Goal: Task Accomplishment & Management: Complete application form

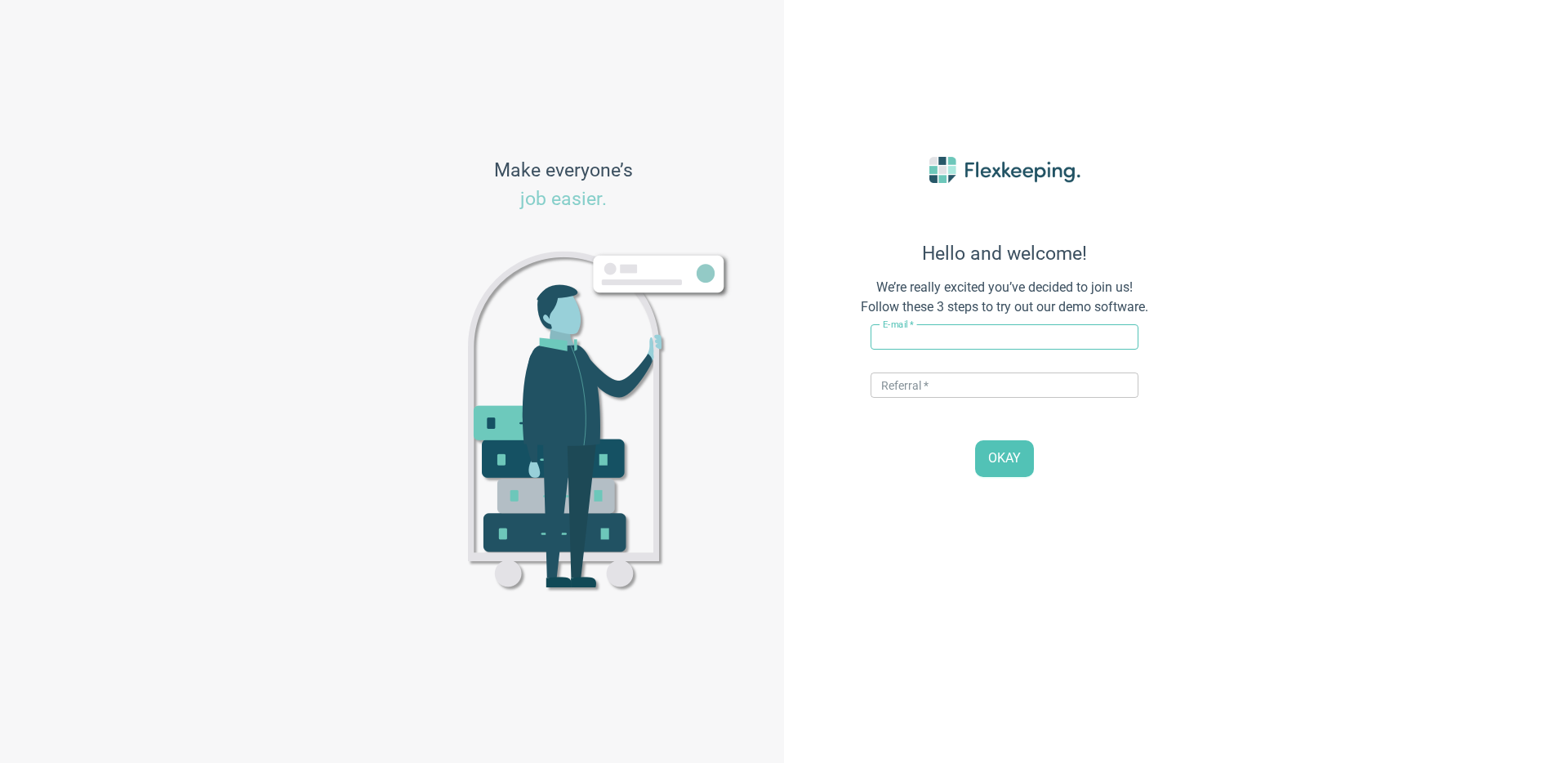
click at [1022, 342] on input "text" at bounding box center [1004, 336] width 267 height 25
drag, startPoint x: 940, startPoint y: 337, endPoint x: 905, endPoint y: 335, distance: 35.1
click at [905, 335] on input "vito+hotelve@flexkeeping.com" at bounding box center [1004, 336] width 267 height 25
type input "[PERSON_NAME][EMAIL_ADDRESS][DOMAIN_NAME]"
click at [917, 380] on input "text" at bounding box center [1004, 385] width 267 height 25
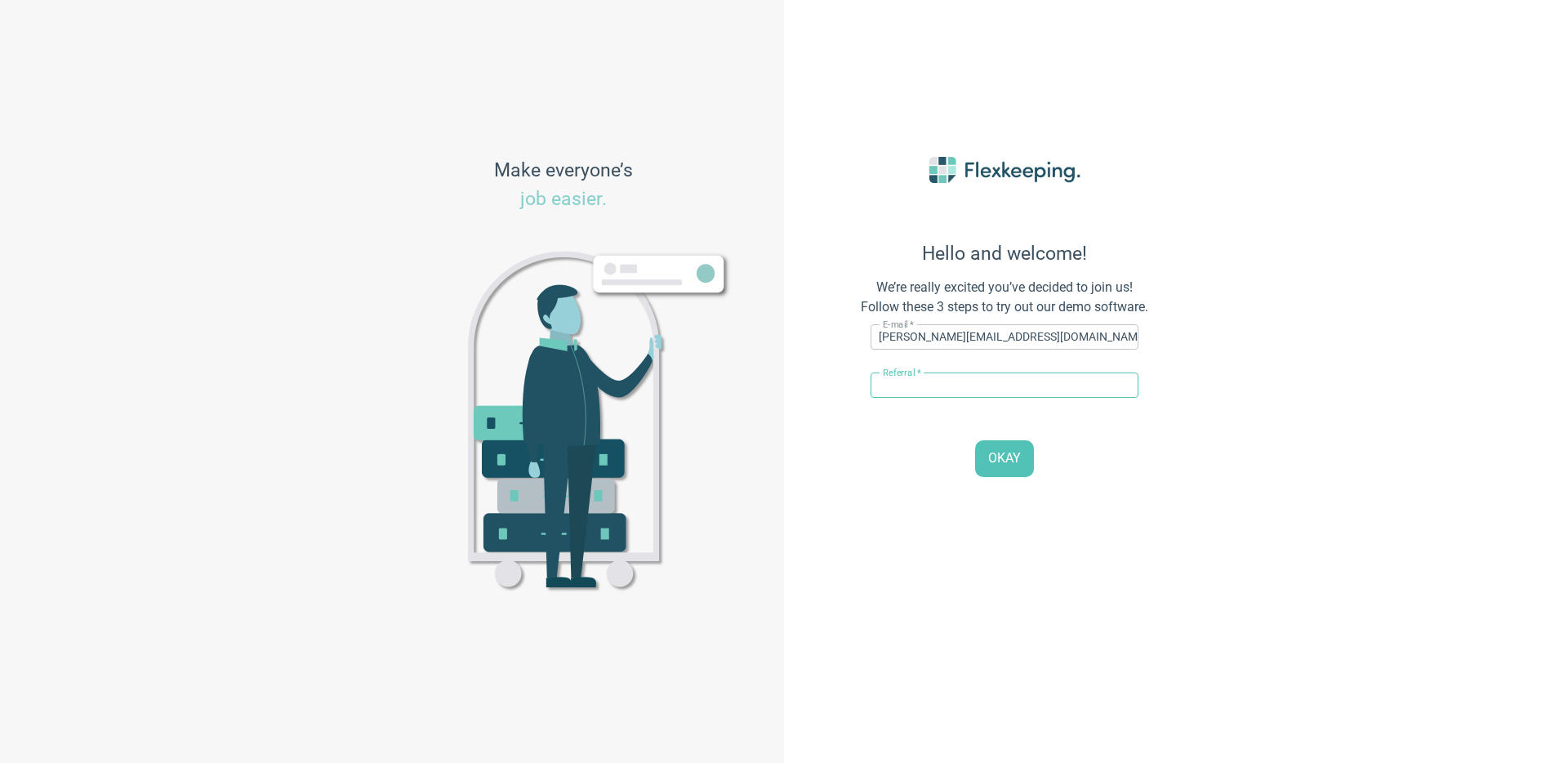
type input "STRAWBERRY"
click at [992, 457] on span "OKAY" at bounding box center [1005, 458] width 33 height 19
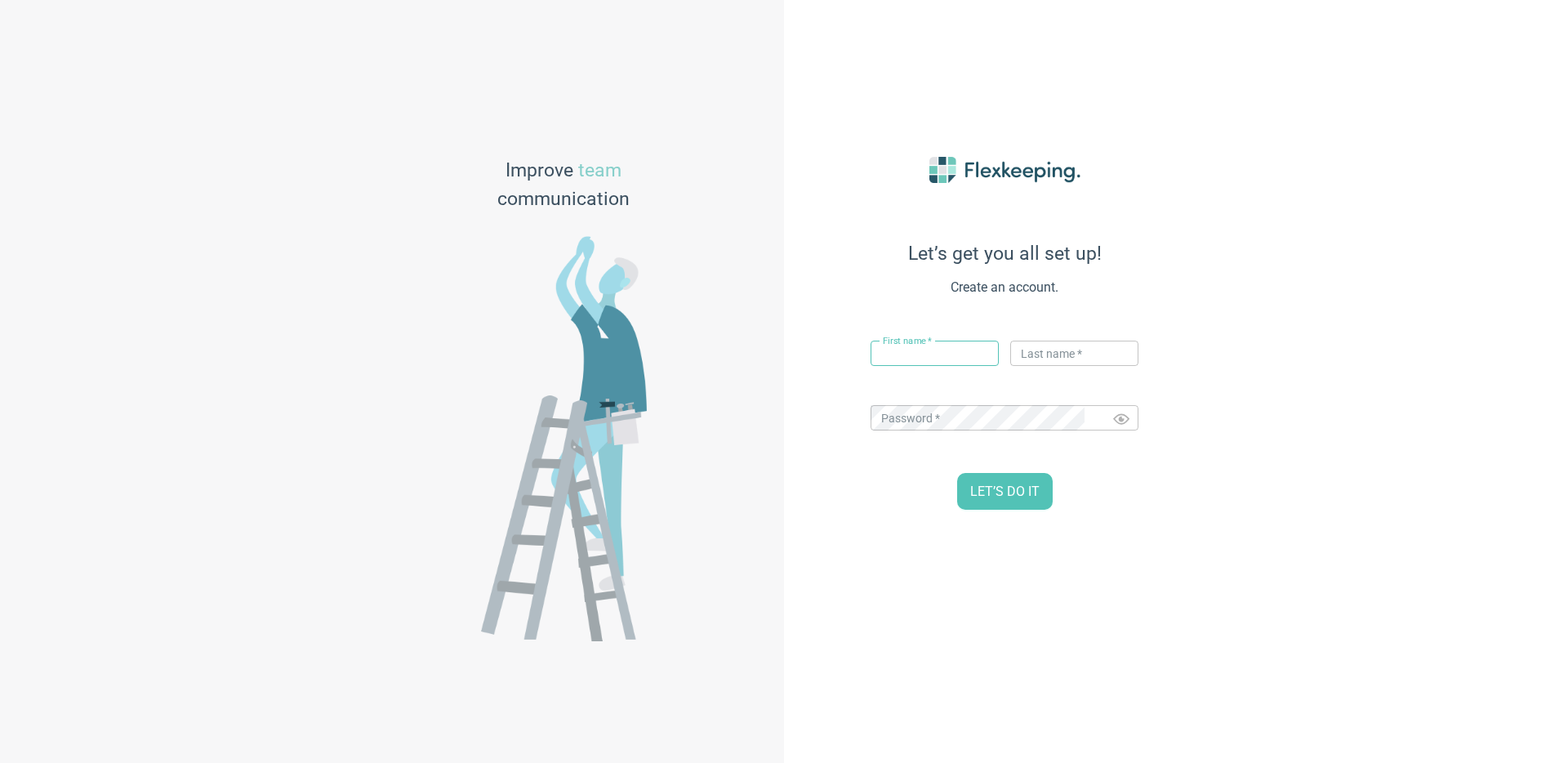
click at [912, 361] on input "text" at bounding box center [934, 353] width 128 height 25
type input "[PERSON_NAME]"
type input "Flex"
click at [995, 510] on div "Let’s get you all set up! Create an account. First name   * Vito ​ Last name   …" at bounding box center [1005, 381] width 360 height 531
click at [1008, 494] on span "LET’S DO IT" at bounding box center [1005, 492] width 70 height 19
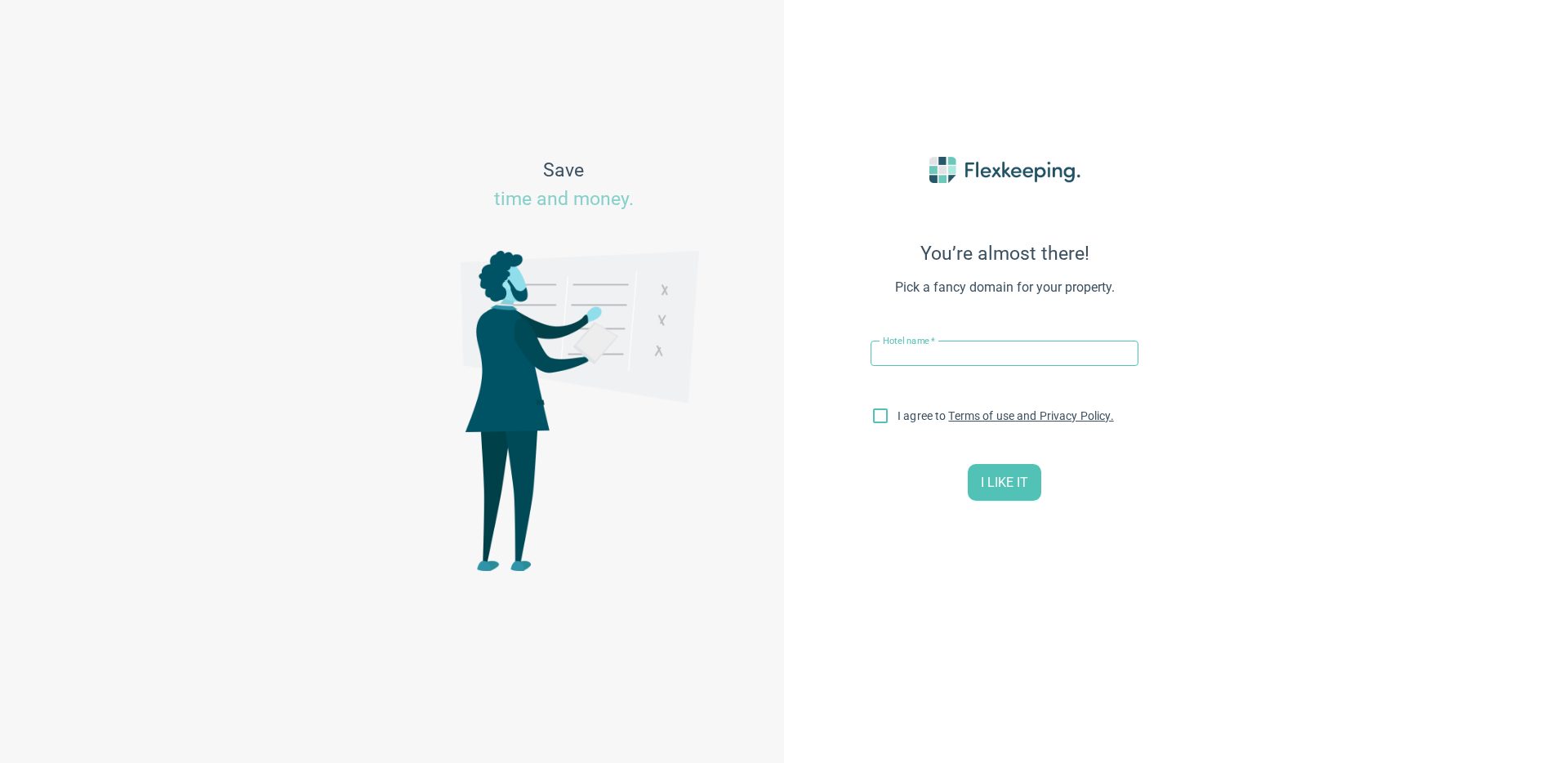
click at [957, 347] on input "text" at bounding box center [1004, 353] width 267 height 25
paste input "Stopover Falkenberg"
click at [938, 355] on input "Strawberry Stopover [PERSON_NAME]" at bounding box center [1004, 353] width 267 height 25
type input "Strawberry Stopover [PERSON_NAME]"
click at [881, 417] on input "I agree to Terms of use and Privacy Policy." at bounding box center [880, 419] width 34 height 34
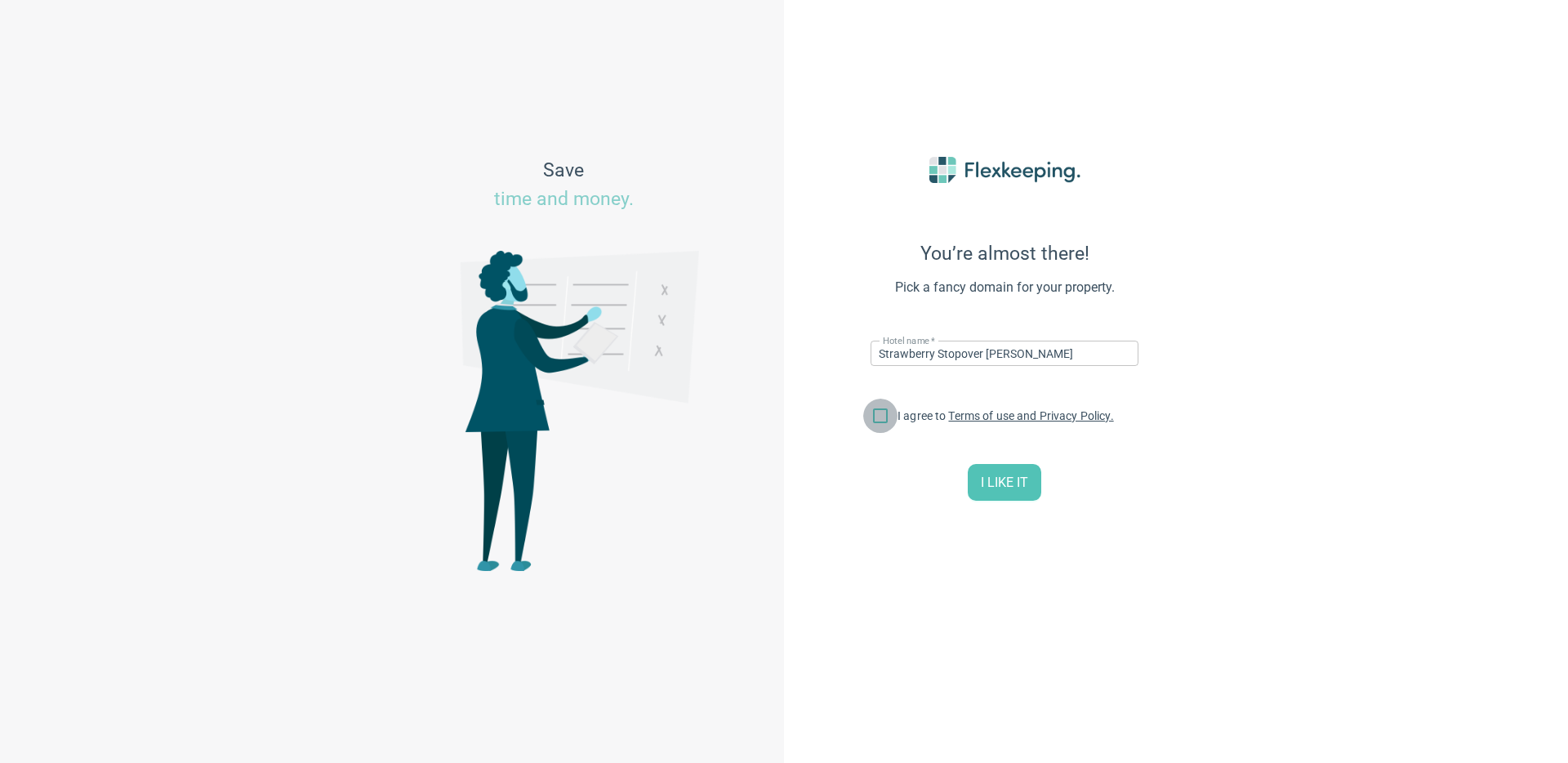
checkbox input "true"
click at [994, 479] on span "I LIKE IT" at bounding box center [1004, 483] width 47 height 19
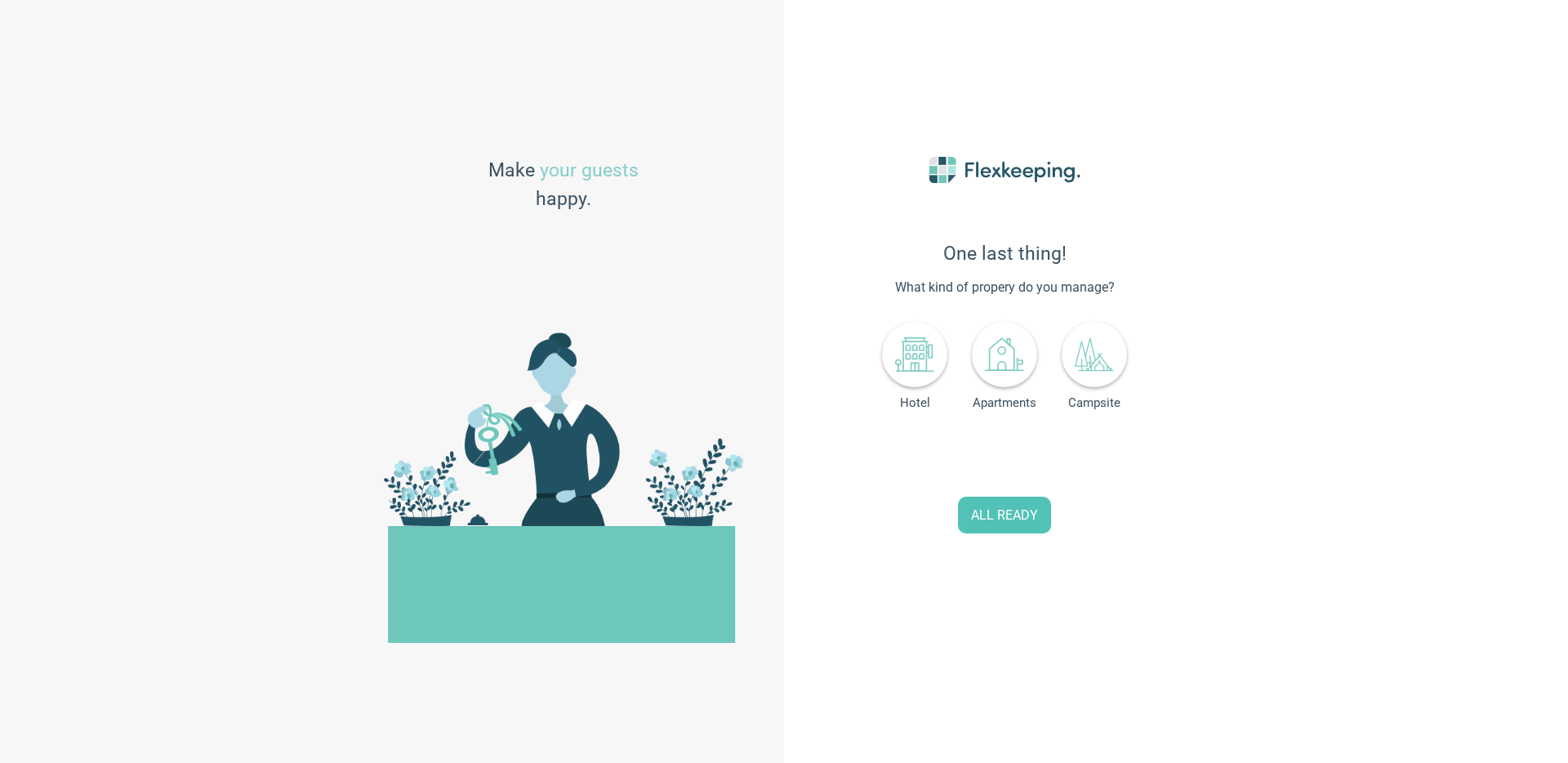
click at [895, 382] on div "Hotel" at bounding box center [914, 363] width 65 height 92
click at [918, 366] on icon at bounding box center [915, 354] width 40 height 40
click at [1018, 447] on input "0" at bounding box center [1037, 456] width 72 height 35
type input "151"
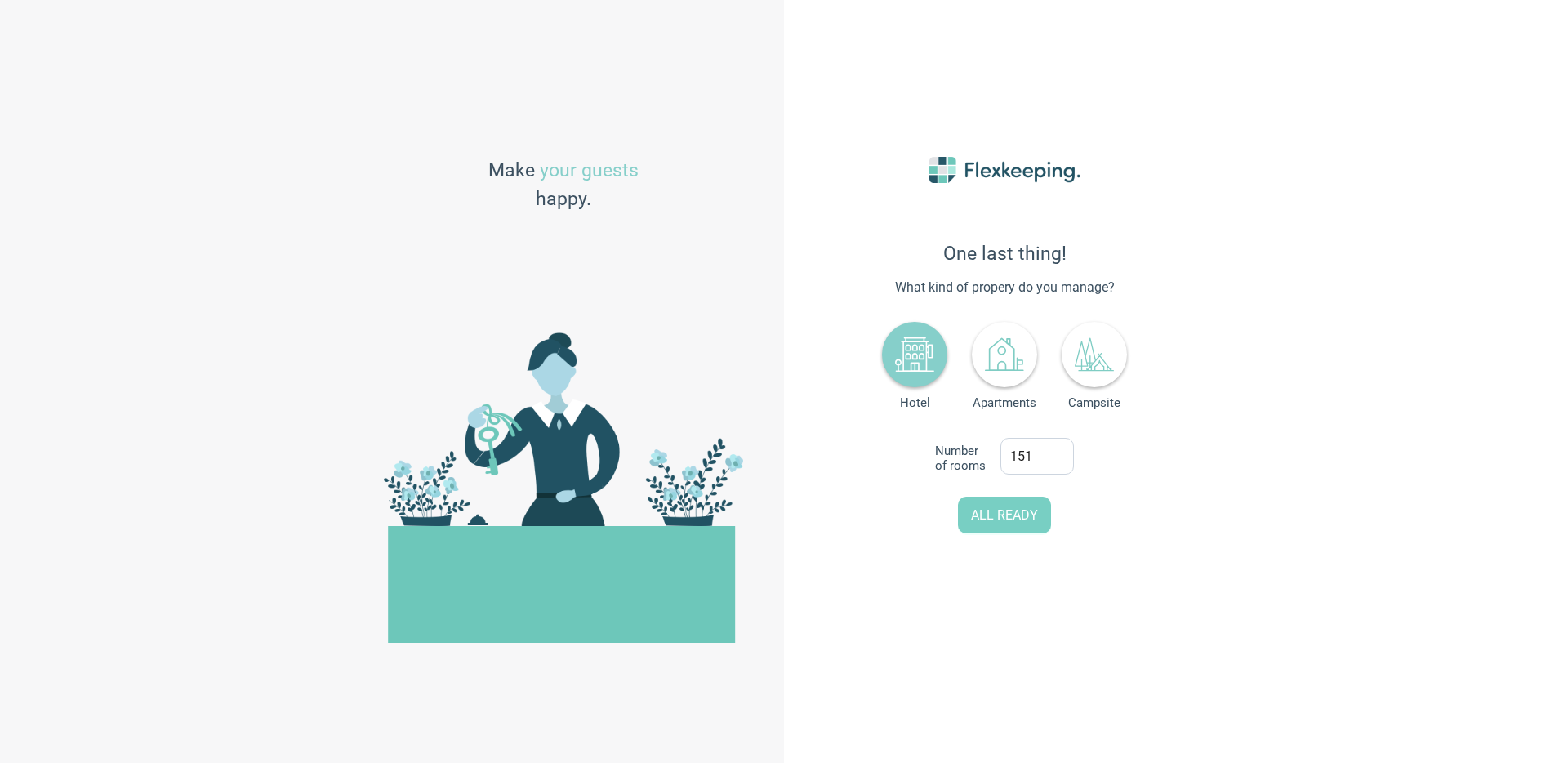
click at [1020, 502] on button "ALL READY" at bounding box center [1005, 514] width 93 height 37
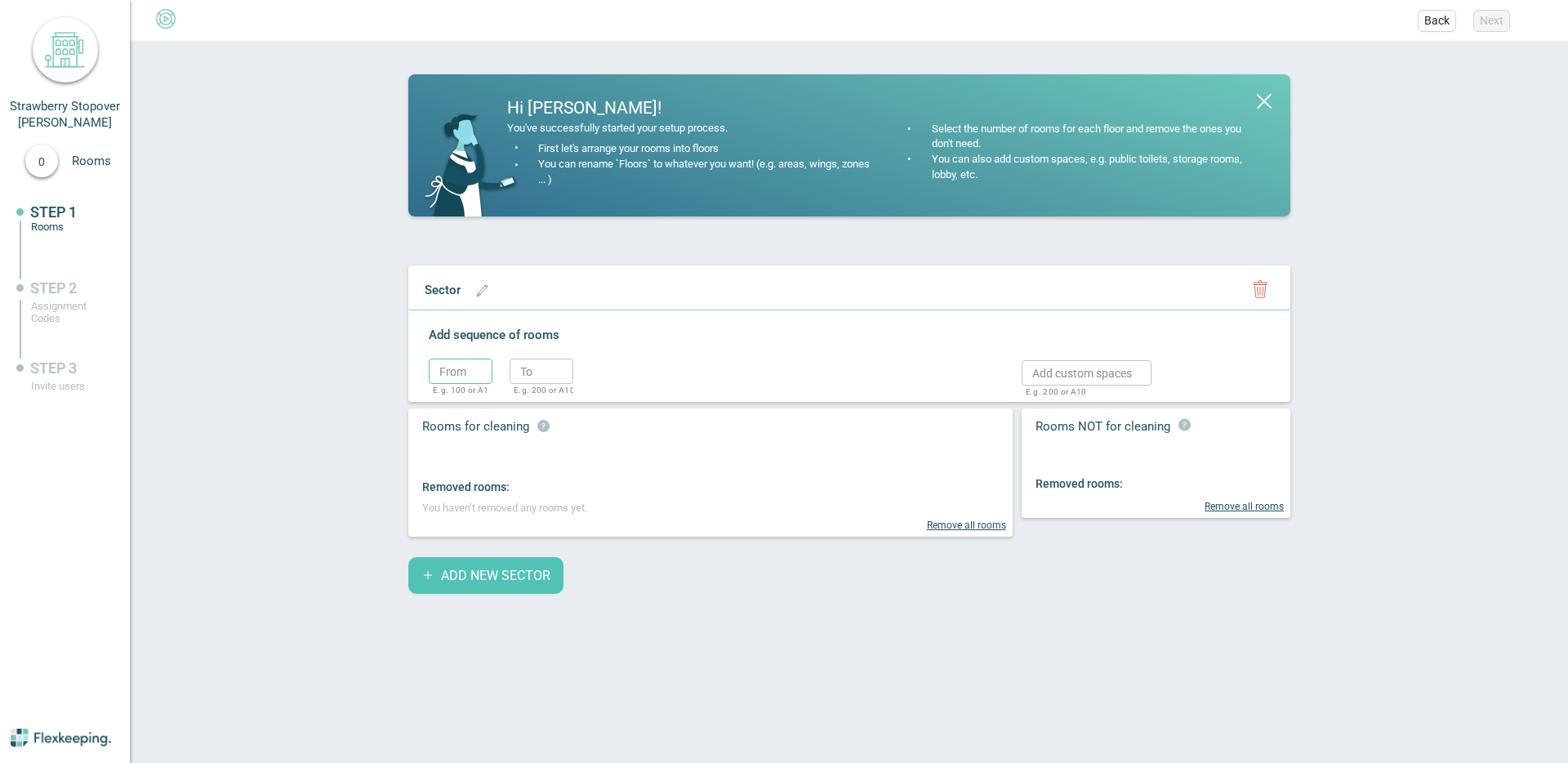
click at [483, 373] on input "text" at bounding box center [460, 371] width 64 height 25
type input "1"
click at [540, 377] on input "text" at bounding box center [541, 371] width 64 height 25
type input "2"
click at [595, 384] on circle "button" at bounding box center [599, 375] width 24 height 24
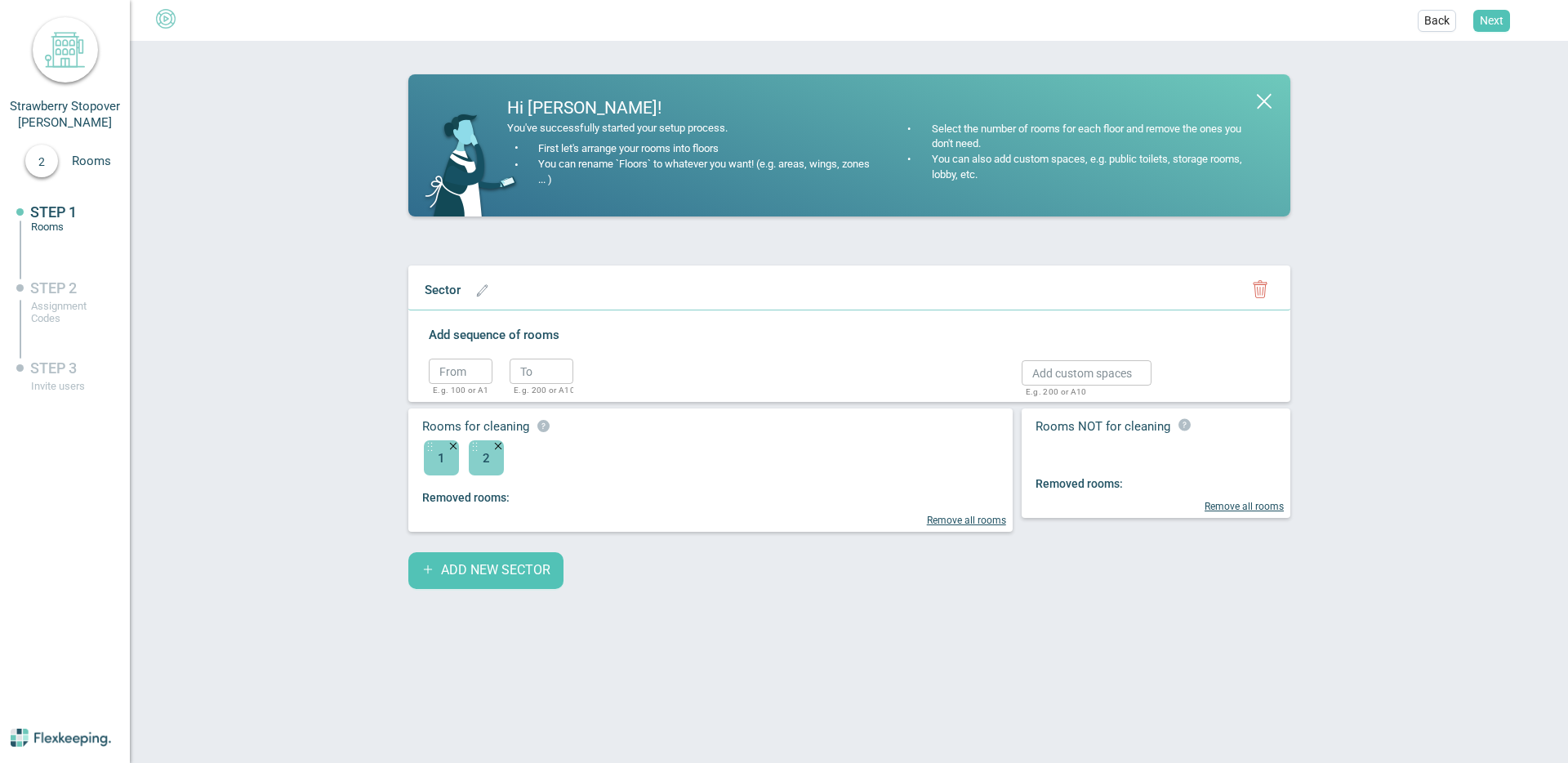
click at [1510, 15] on span "Next" at bounding box center [1510, 21] width 72 height 22
click at [1499, 23] on span "Next" at bounding box center [1491, 20] width 24 height 16
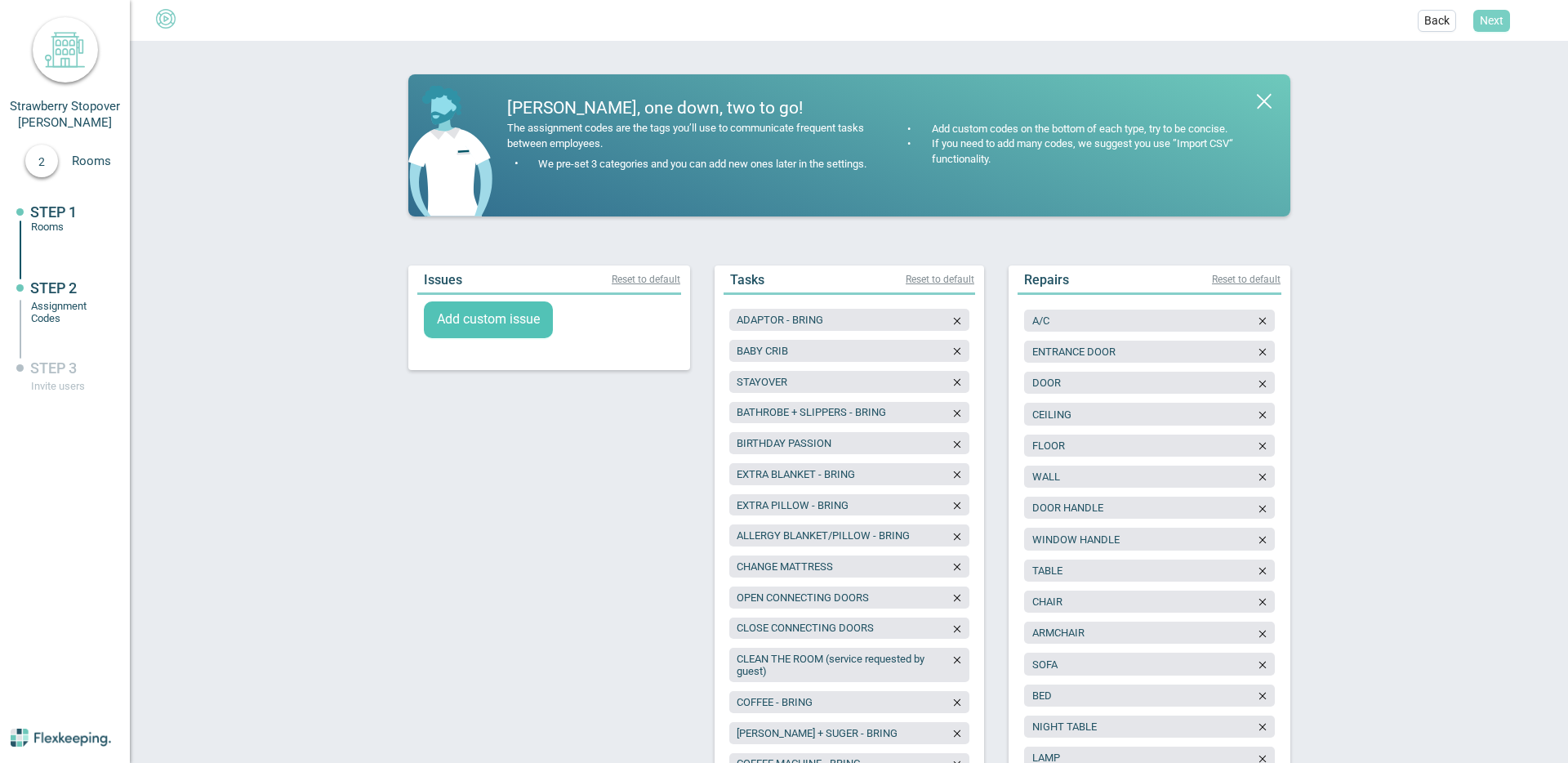
click at [1499, 23] on span "Next" at bounding box center [1491, 20] width 24 height 16
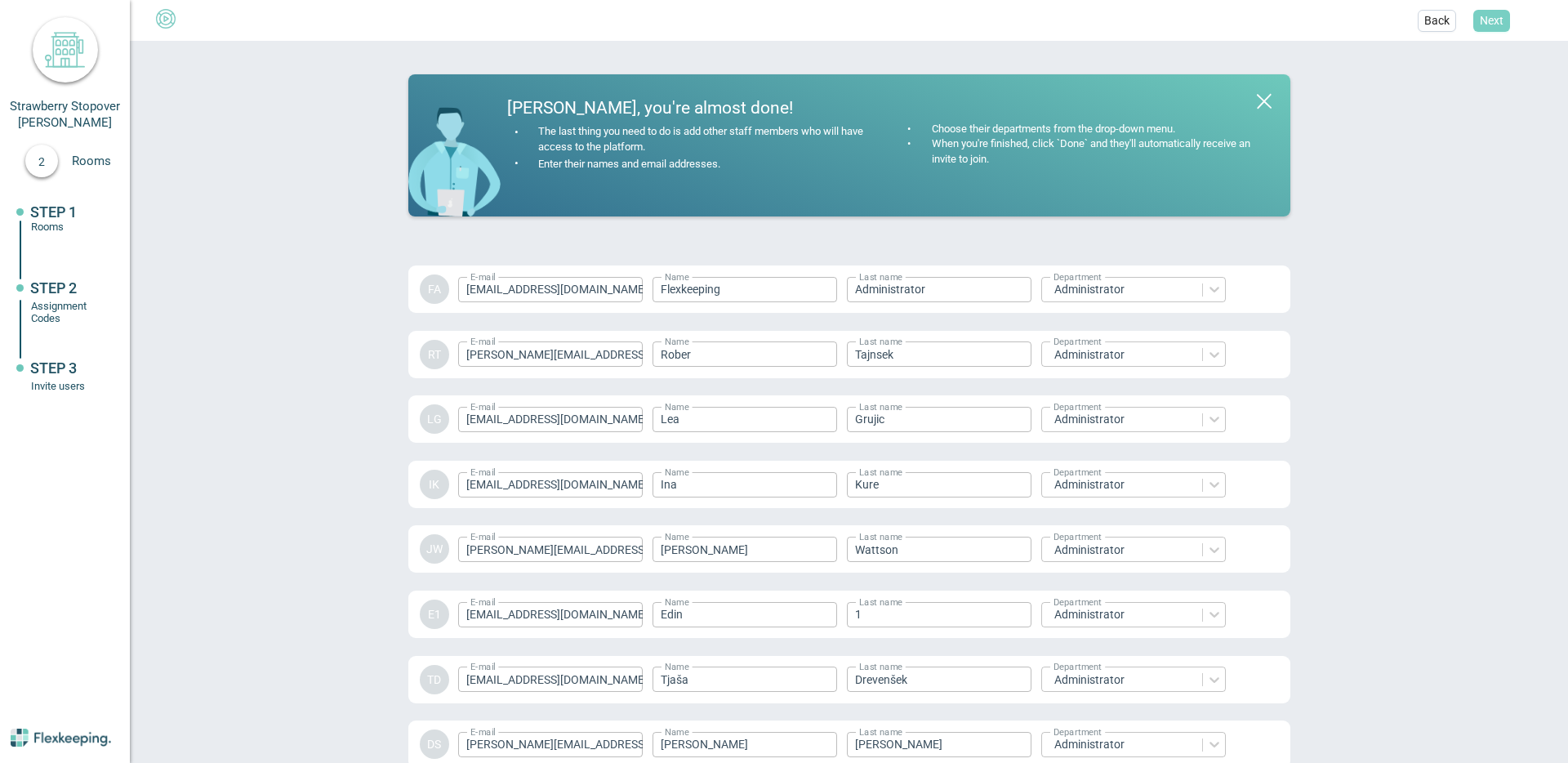
scroll to position [2211, 0]
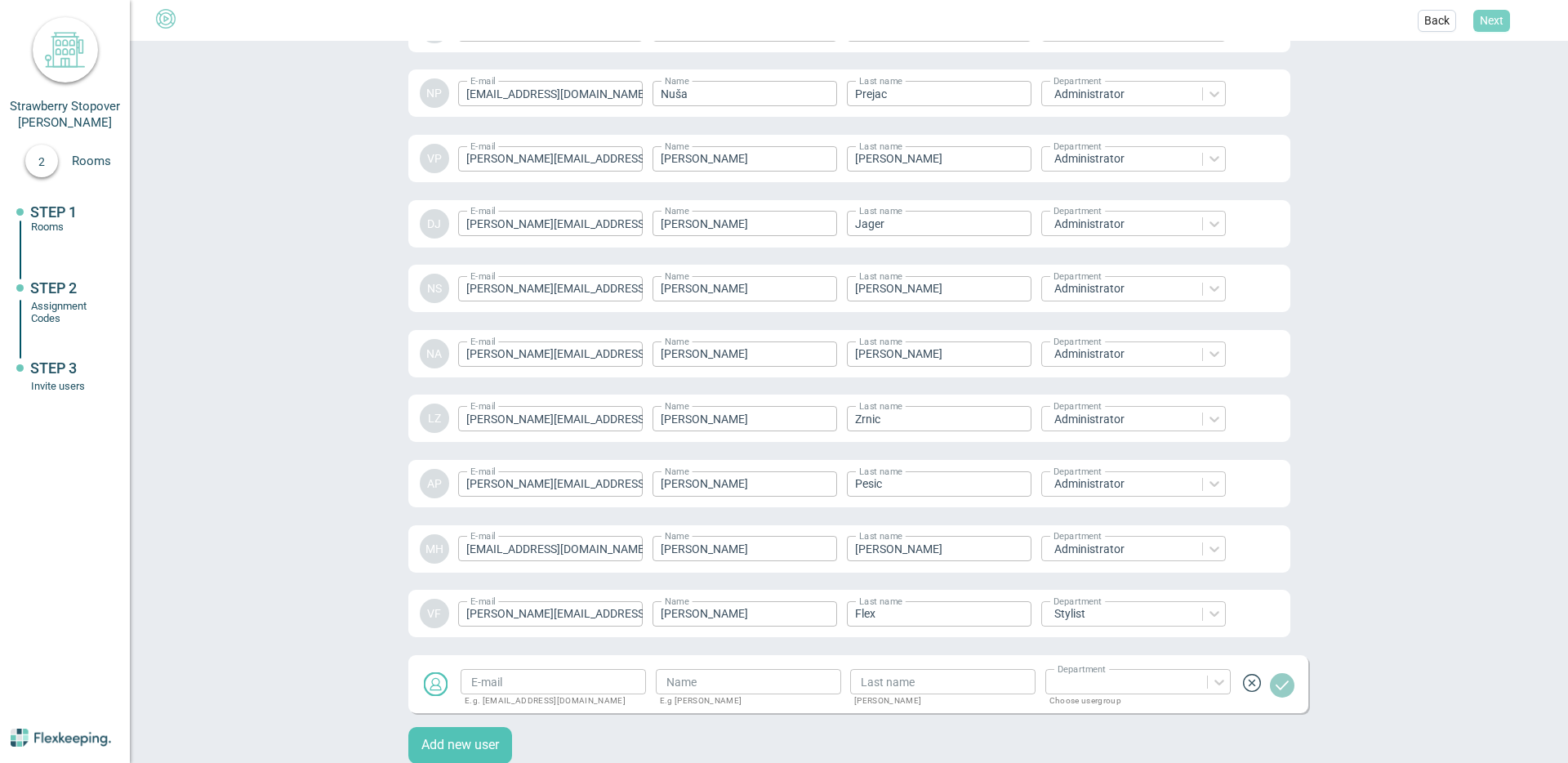
click at [1491, 24] on span "Next" at bounding box center [1491, 20] width 24 height 16
